Goal: Task Accomplishment & Management: Complete application form

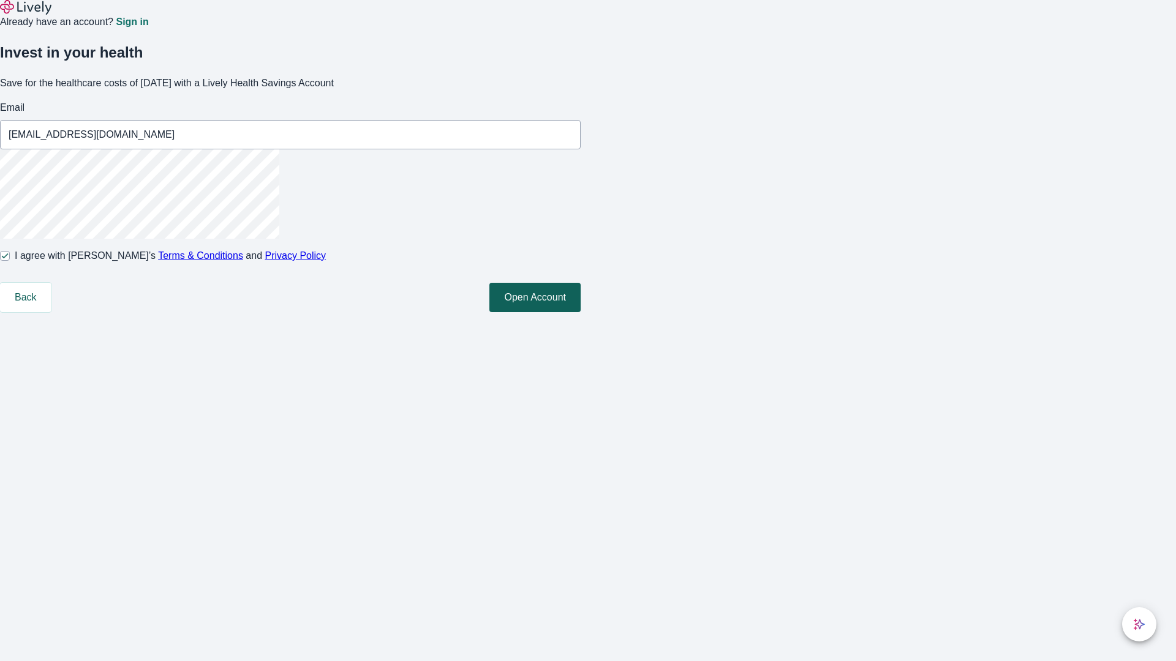
click at [580, 312] on button "Open Account" at bounding box center [534, 297] width 91 height 29
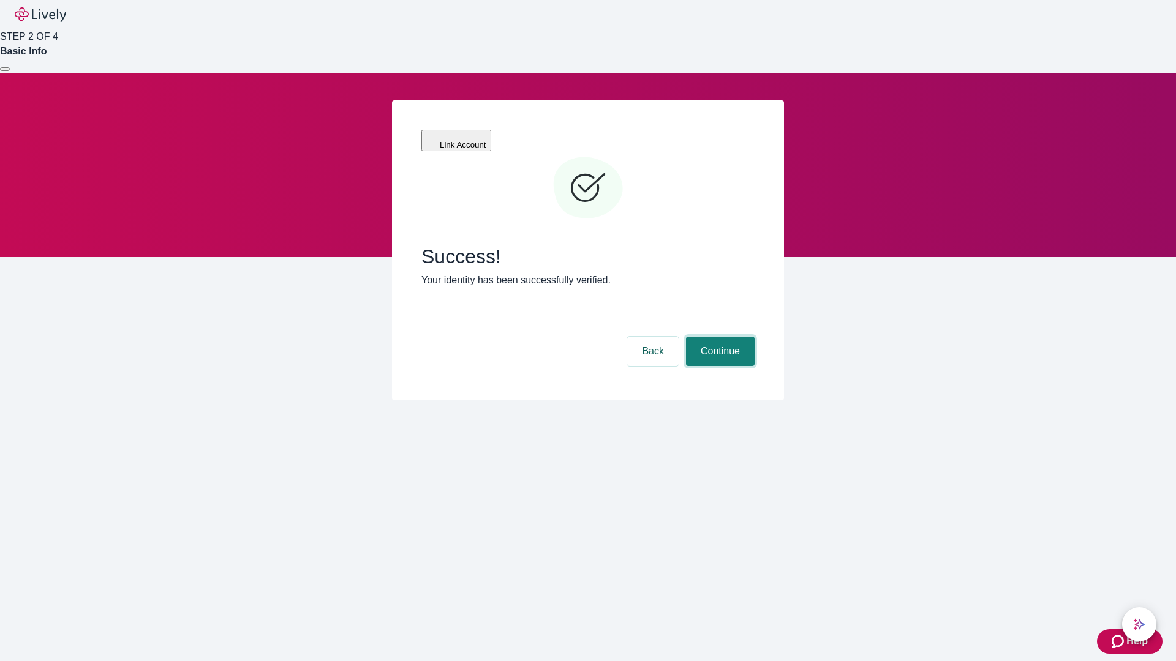
click at [718, 337] on button "Continue" at bounding box center [720, 351] width 69 height 29
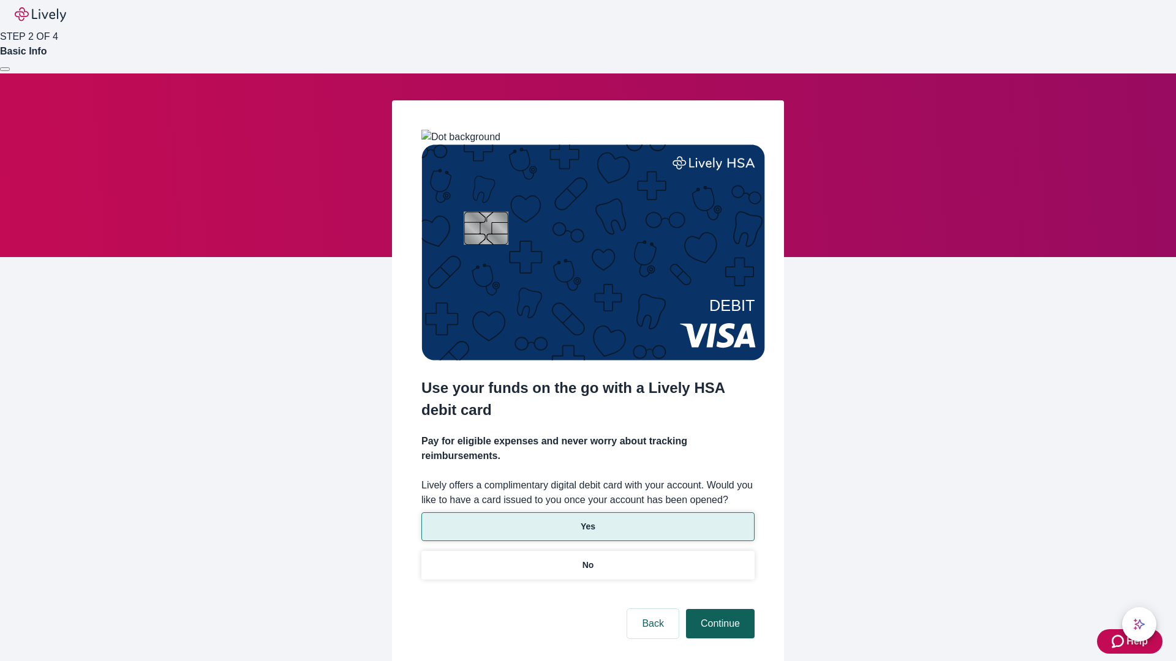
click at [587, 520] on p "Yes" at bounding box center [587, 526] width 15 height 13
click at [718, 609] on button "Continue" at bounding box center [720, 623] width 69 height 29
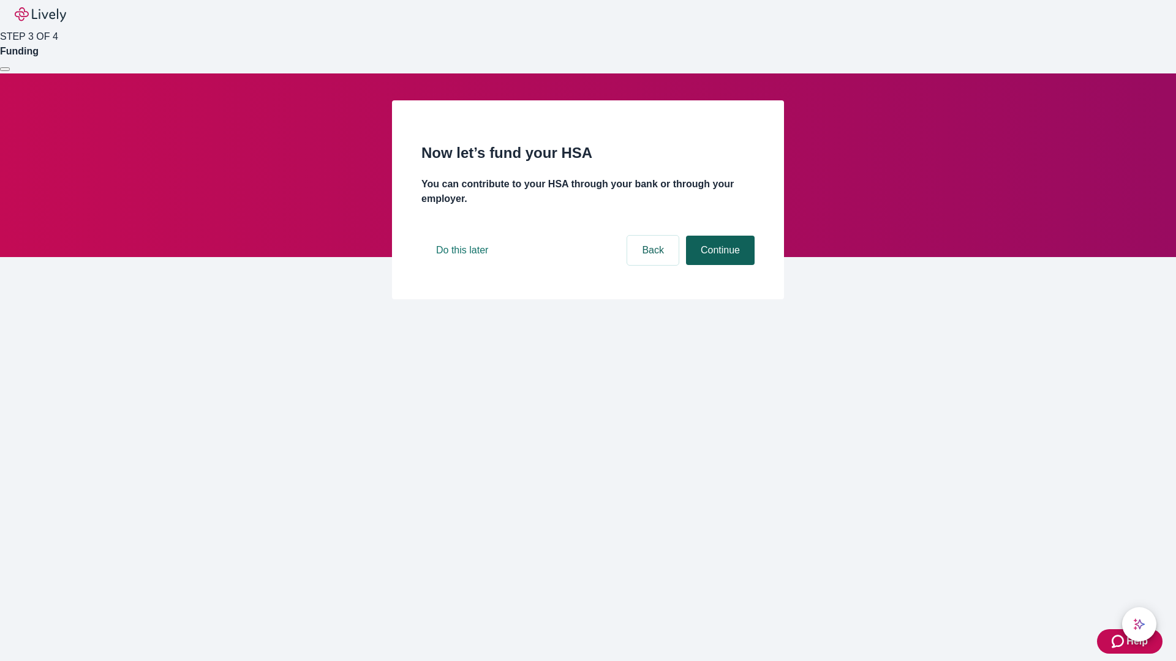
click at [718, 265] on button "Continue" at bounding box center [720, 250] width 69 height 29
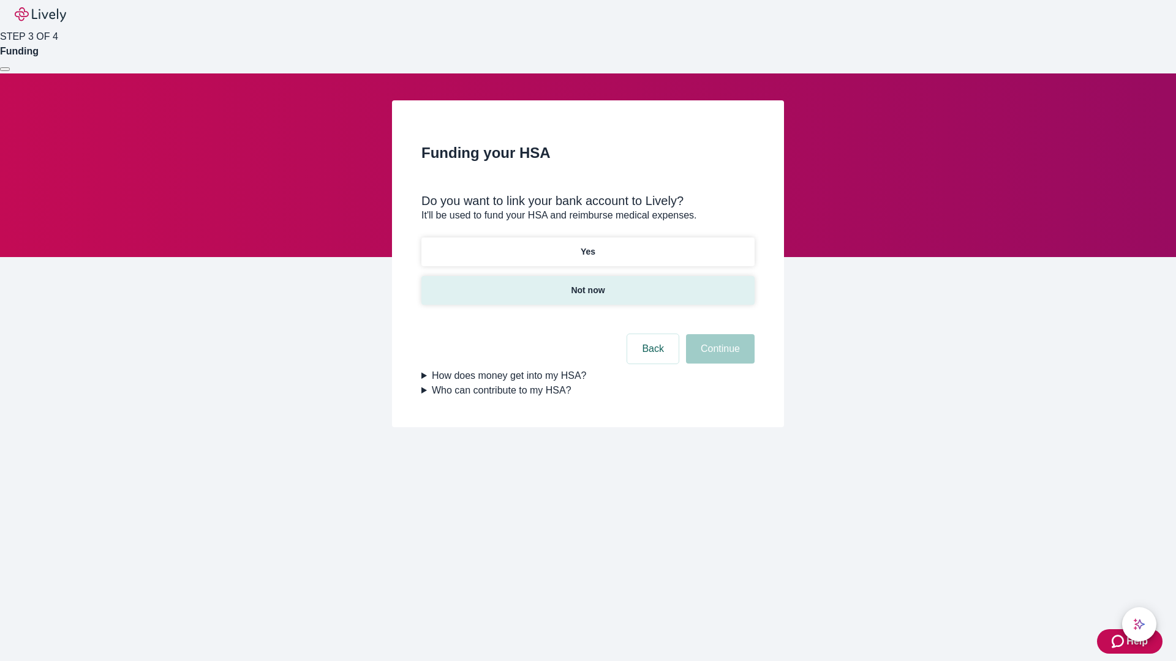
click at [587, 284] on p "Not now" at bounding box center [588, 290] width 34 height 13
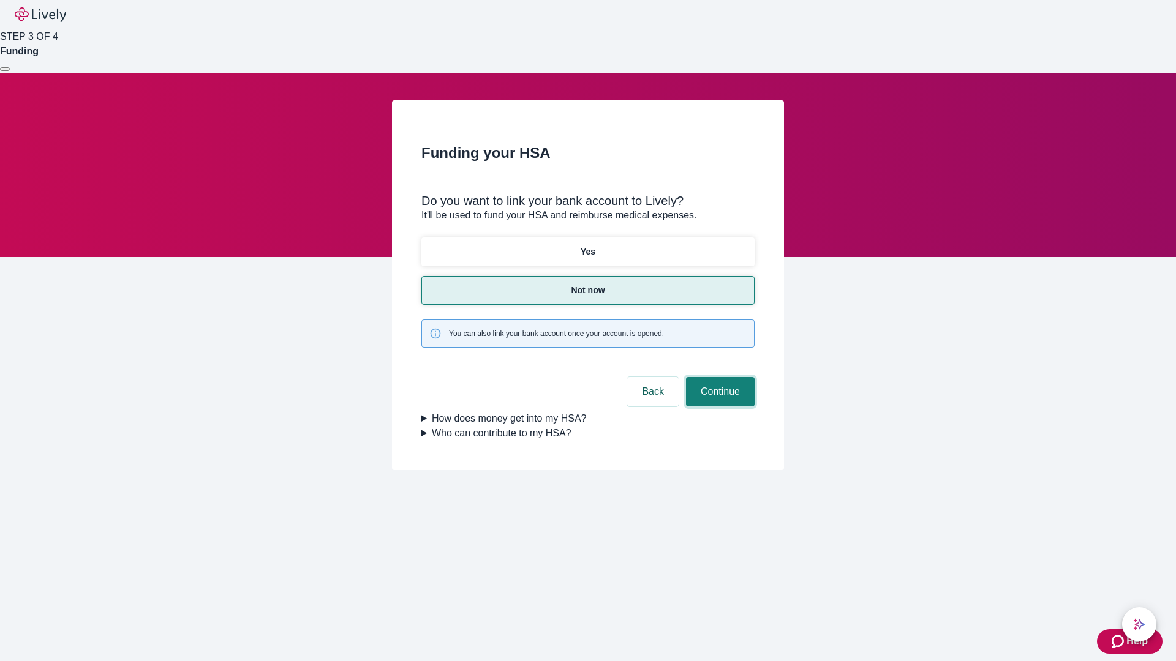
click at [718, 377] on button "Continue" at bounding box center [720, 391] width 69 height 29
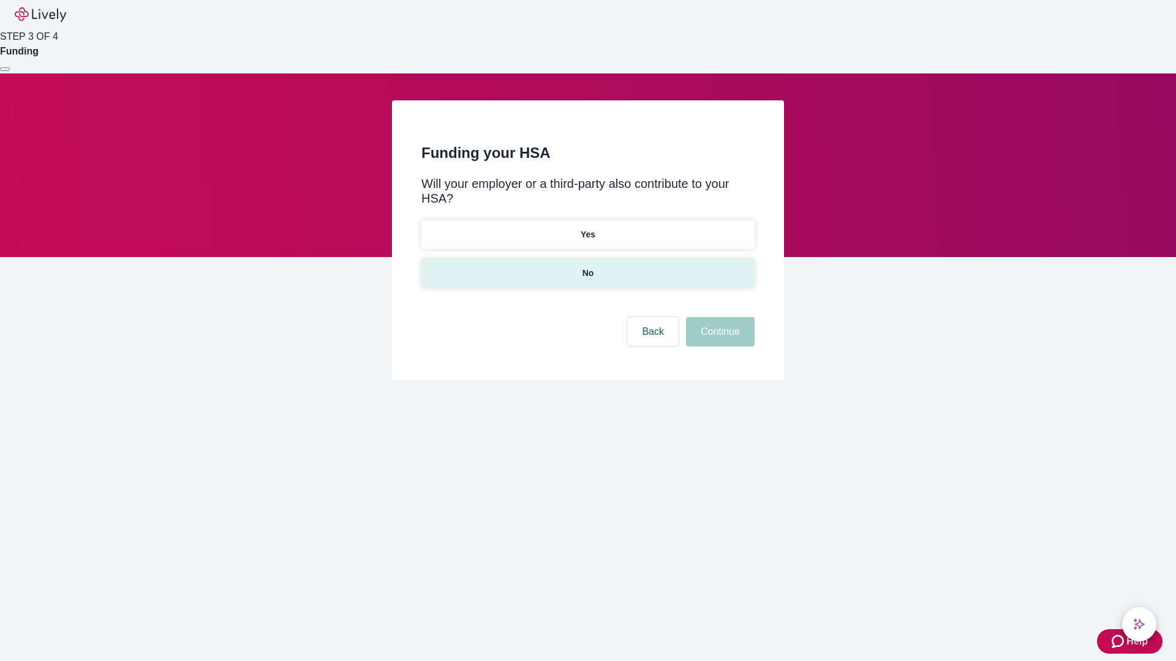
click at [587, 267] on p "No" at bounding box center [588, 273] width 12 height 13
click at [718, 317] on button "Continue" at bounding box center [720, 331] width 69 height 29
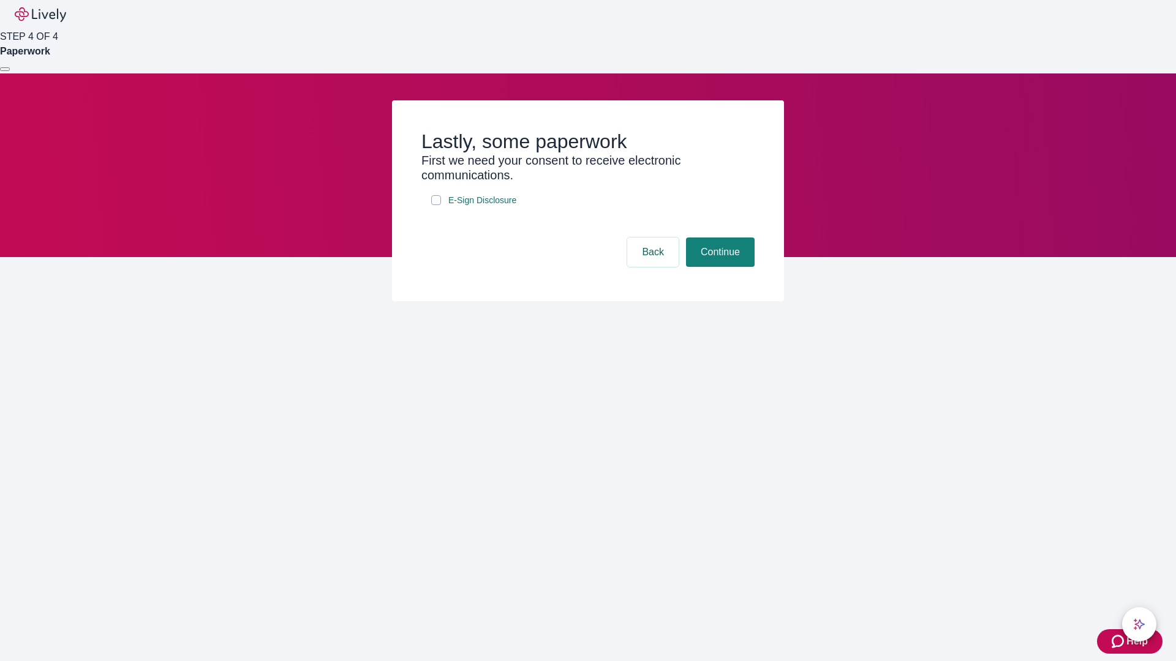
click at [436, 205] on input "E-Sign Disclosure" at bounding box center [436, 200] width 10 height 10
checkbox input "true"
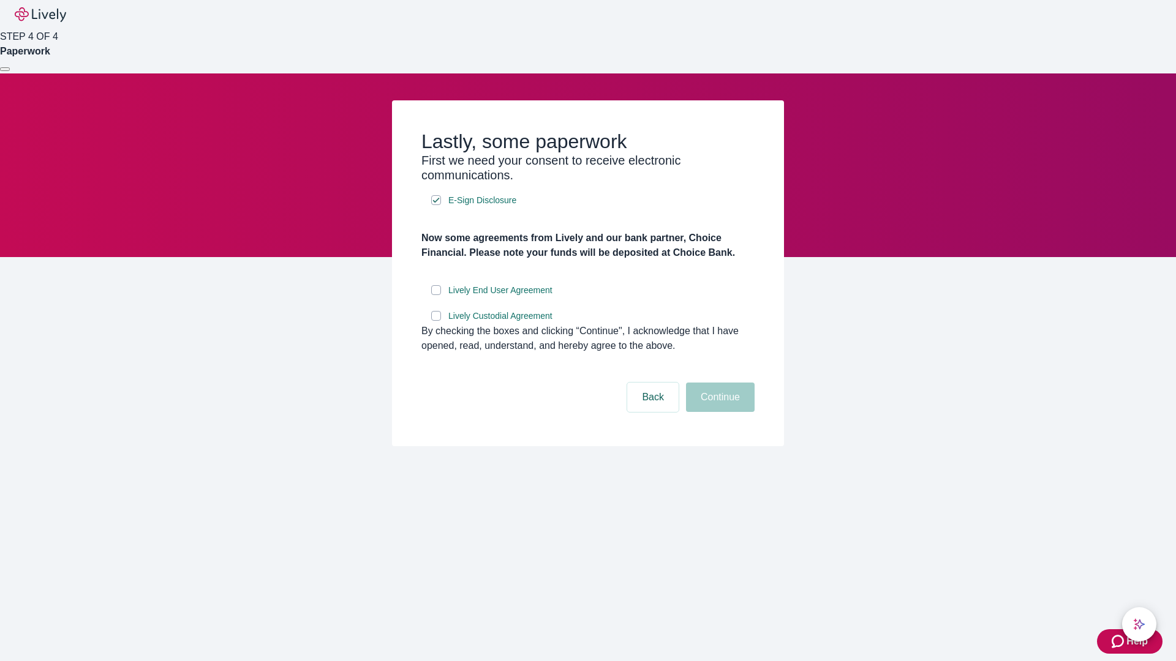
click at [436, 295] on input "Lively End User Agreement" at bounding box center [436, 290] width 10 height 10
checkbox input "true"
click at [436, 321] on input "Lively Custodial Agreement" at bounding box center [436, 316] width 10 height 10
checkbox input "true"
click at [718, 412] on button "Continue" at bounding box center [720, 397] width 69 height 29
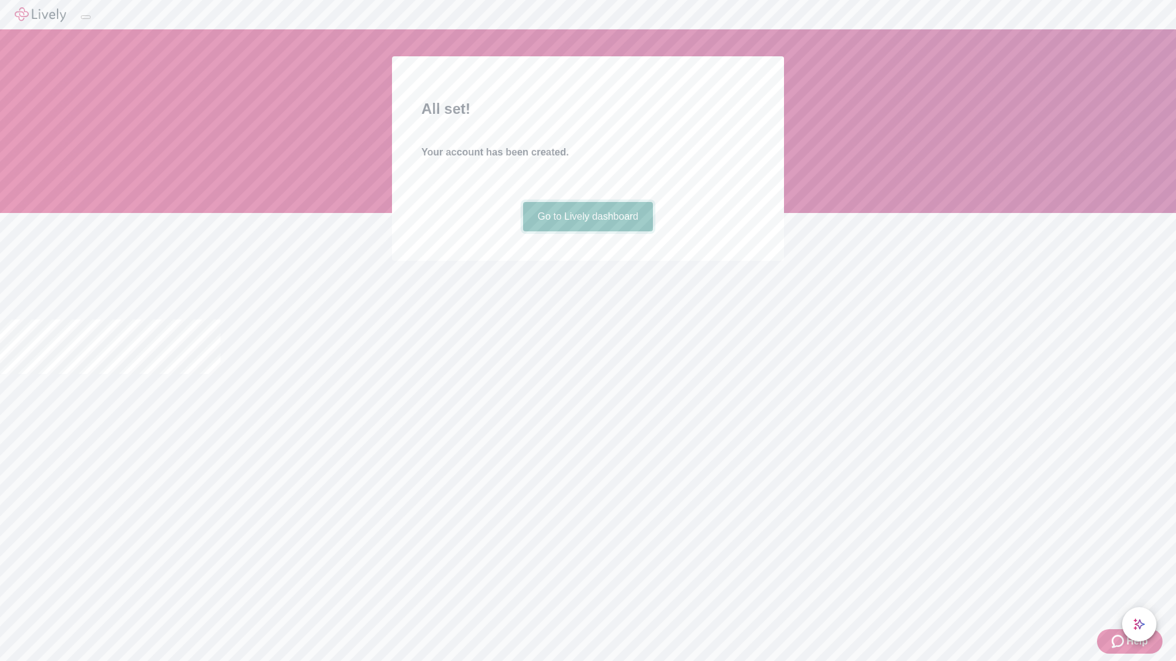
click at [587, 231] on link "Go to Lively dashboard" at bounding box center [588, 216] width 130 height 29
